Goal: Browse casually

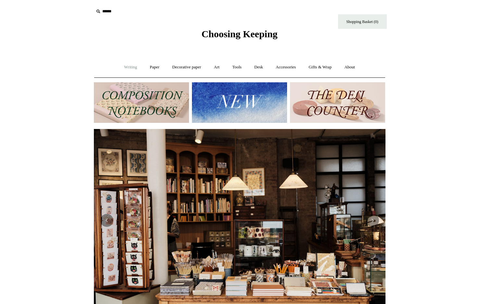
click at [129, 70] on link "Writing +" at bounding box center [130, 67] width 25 height 17
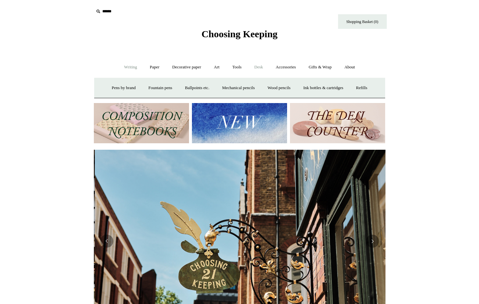
scroll to position [0, 291]
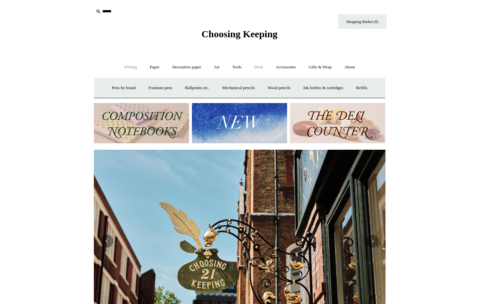
click at [258, 67] on link "Desk +" at bounding box center [258, 67] width 20 height 17
click at [160, 67] on link "Paper +" at bounding box center [154, 67] width 21 height 17
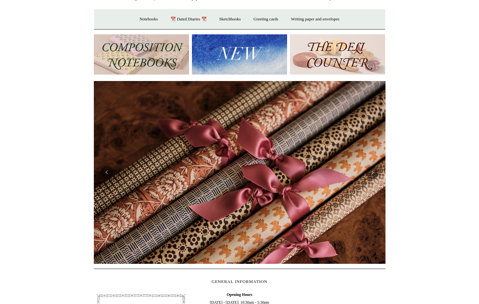
scroll to position [0, 0]
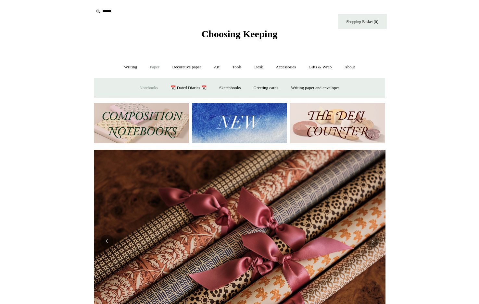
click at [145, 86] on link "Notebooks +" at bounding box center [149, 87] width 30 height 17
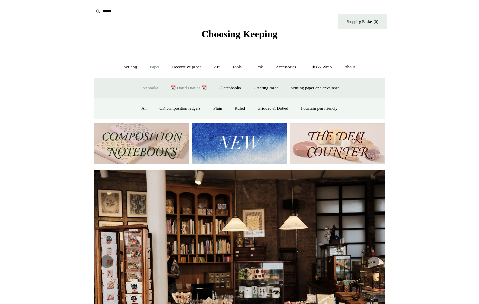
click at [187, 86] on link "📆 Dated Diaries 📆" at bounding box center [188, 87] width 47 height 17
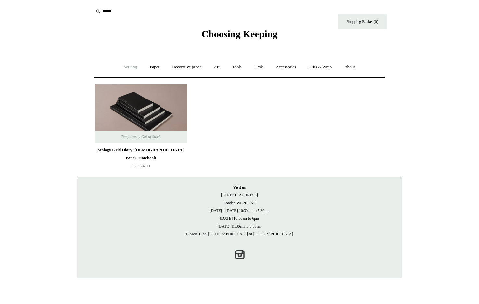
click at [132, 65] on link "Writing +" at bounding box center [130, 67] width 25 height 17
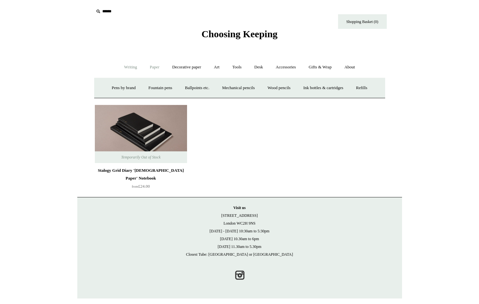
click at [150, 71] on link "Paper +" at bounding box center [154, 67] width 21 height 17
click at [145, 87] on link "Notebooks +" at bounding box center [149, 87] width 30 height 17
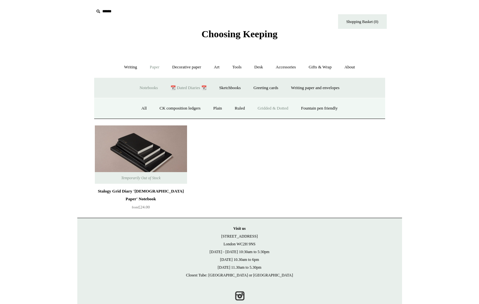
click at [270, 111] on link "Gridded & Dotted" at bounding box center [272, 108] width 43 height 17
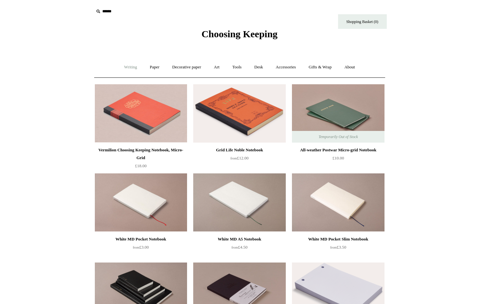
click at [124, 70] on link "Writing +" at bounding box center [130, 67] width 25 height 17
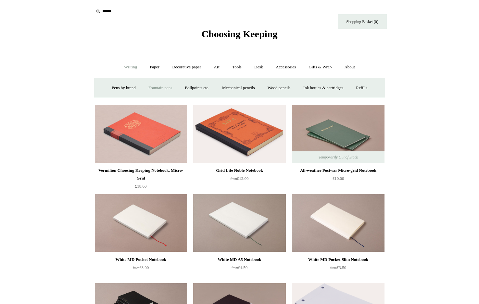
click at [156, 92] on link "Fountain pens +" at bounding box center [159, 87] width 35 height 17
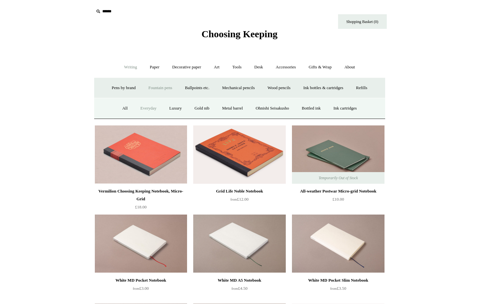
click at [145, 110] on link "Everyday" at bounding box center [148, 108] width 28 height 17
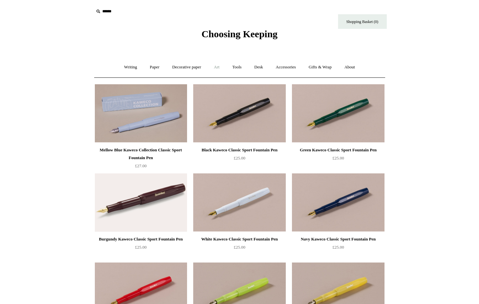
click at [218, 68] on link "Art +" at bounding box center [216, 67] width 17 height 17
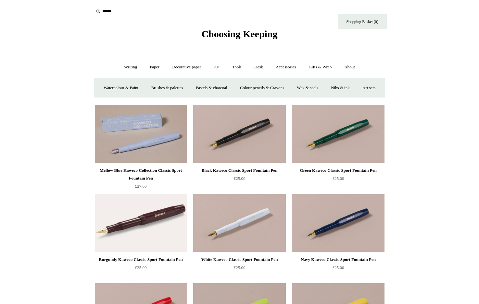
click at [219, 68] on link "Art -" at bounding box center [216, 67] width 17 height 17
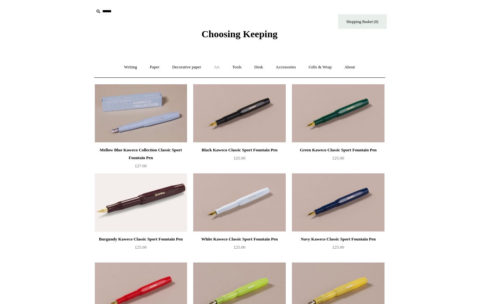
click at [219, 68] on link "Art +" at bounding box center [216, 67] width 17 height 17
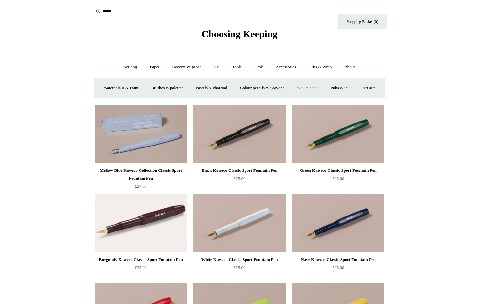
click at [322, 84] on link "Wax & seals" at bounding box center [307, 87] width 33 height 17
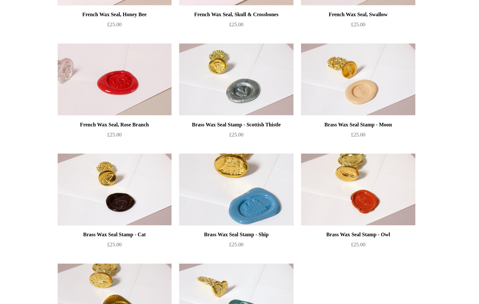
scroll to position [393, 0]
